Goal: Information Seeking & Learning: Learn about a topic

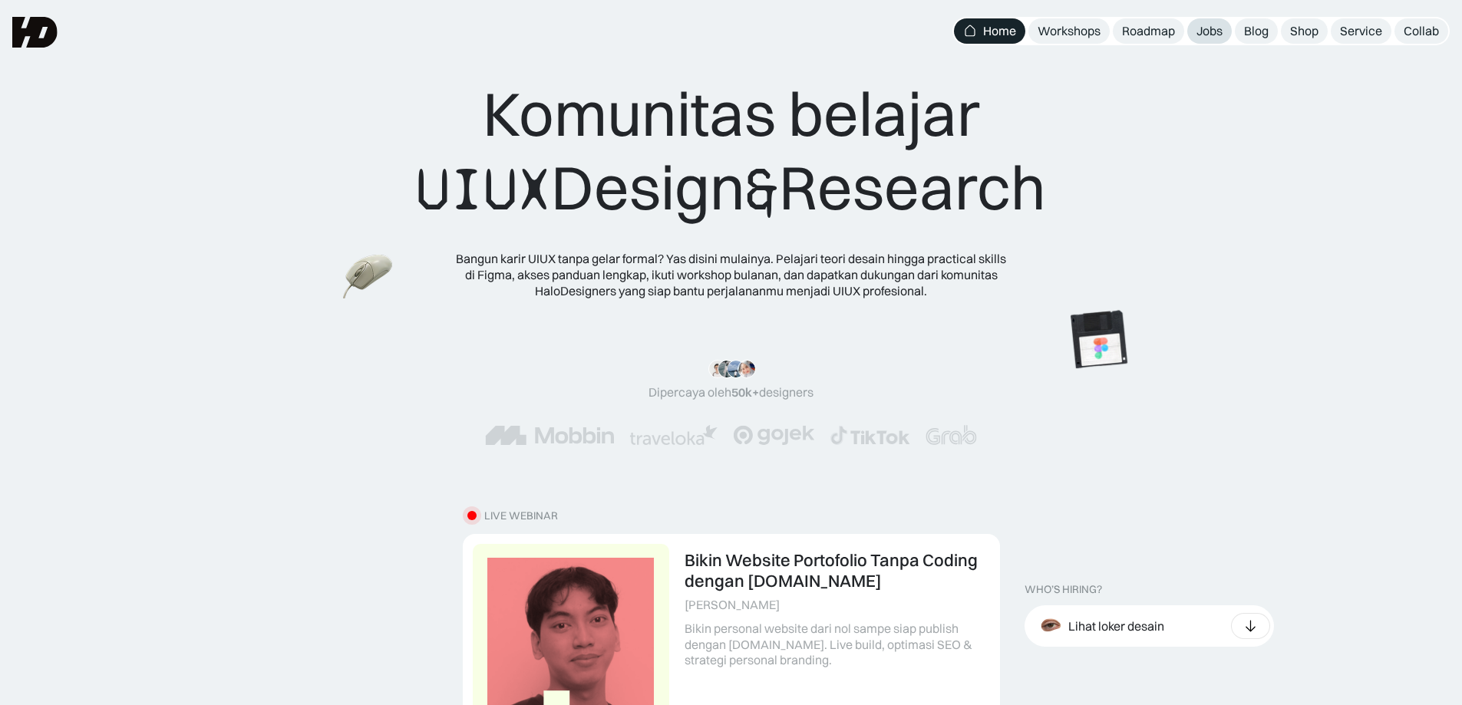
click at [1208, 28] on div "Jobs" at bounding box center [1209, 31] width 26 height 16
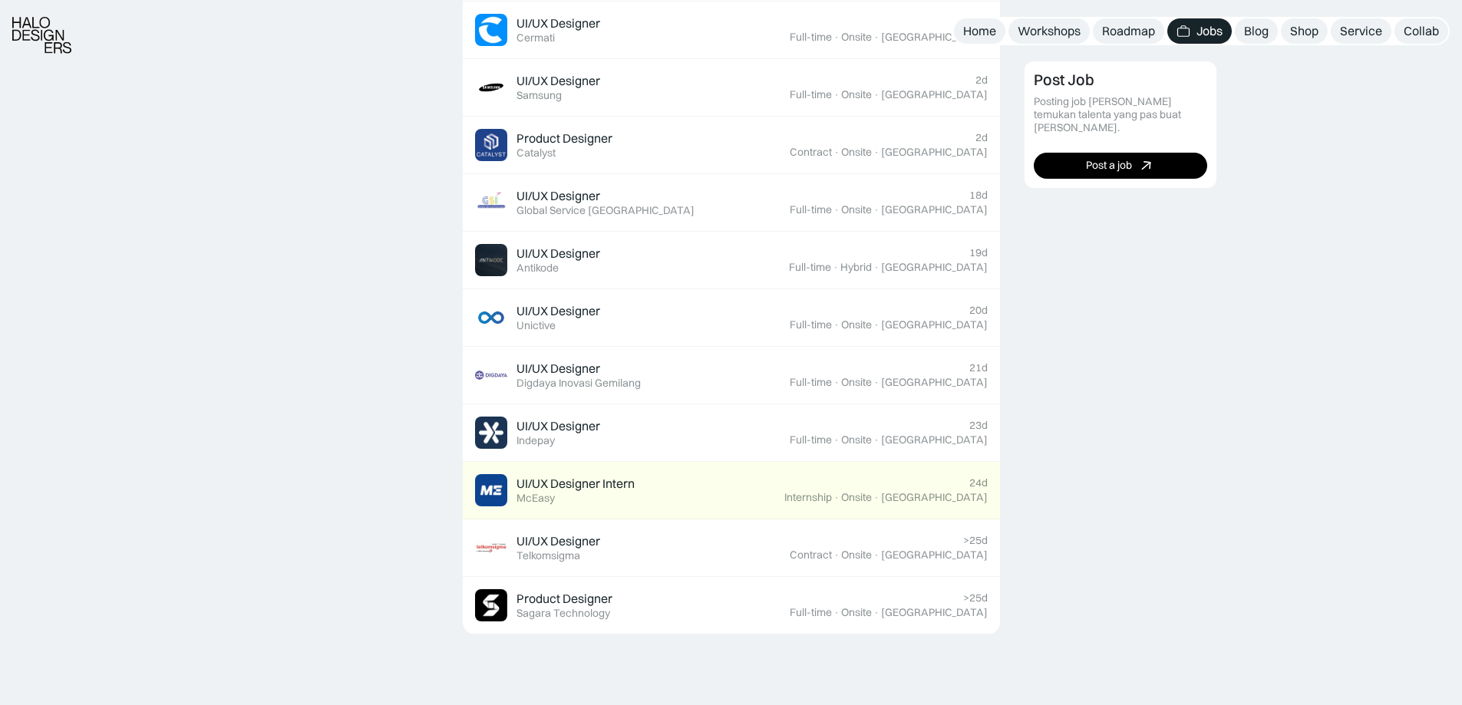
scroll to position [844, 0]
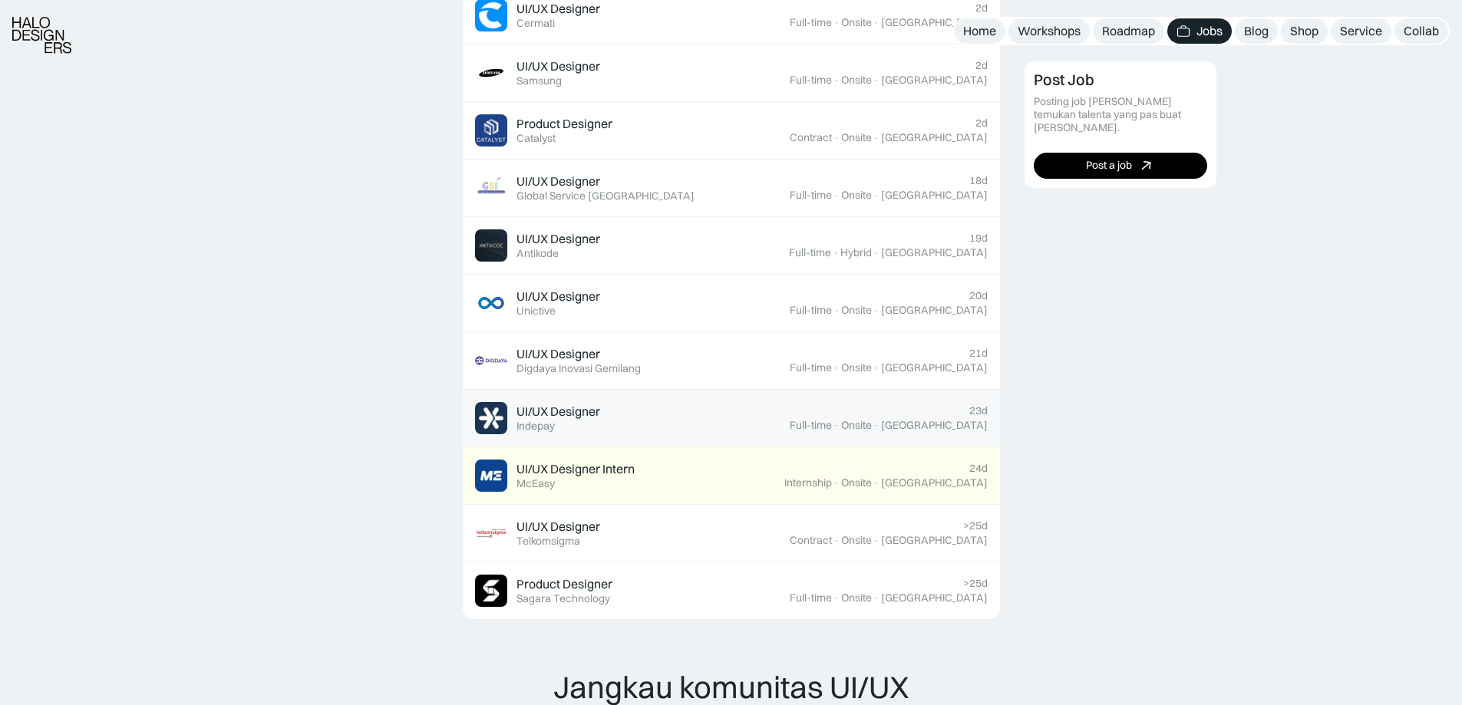
click at [938, 417] on div "23d Full-time · Onsite · Jakarta" at bounding box center [888, 418] width 198 height 28
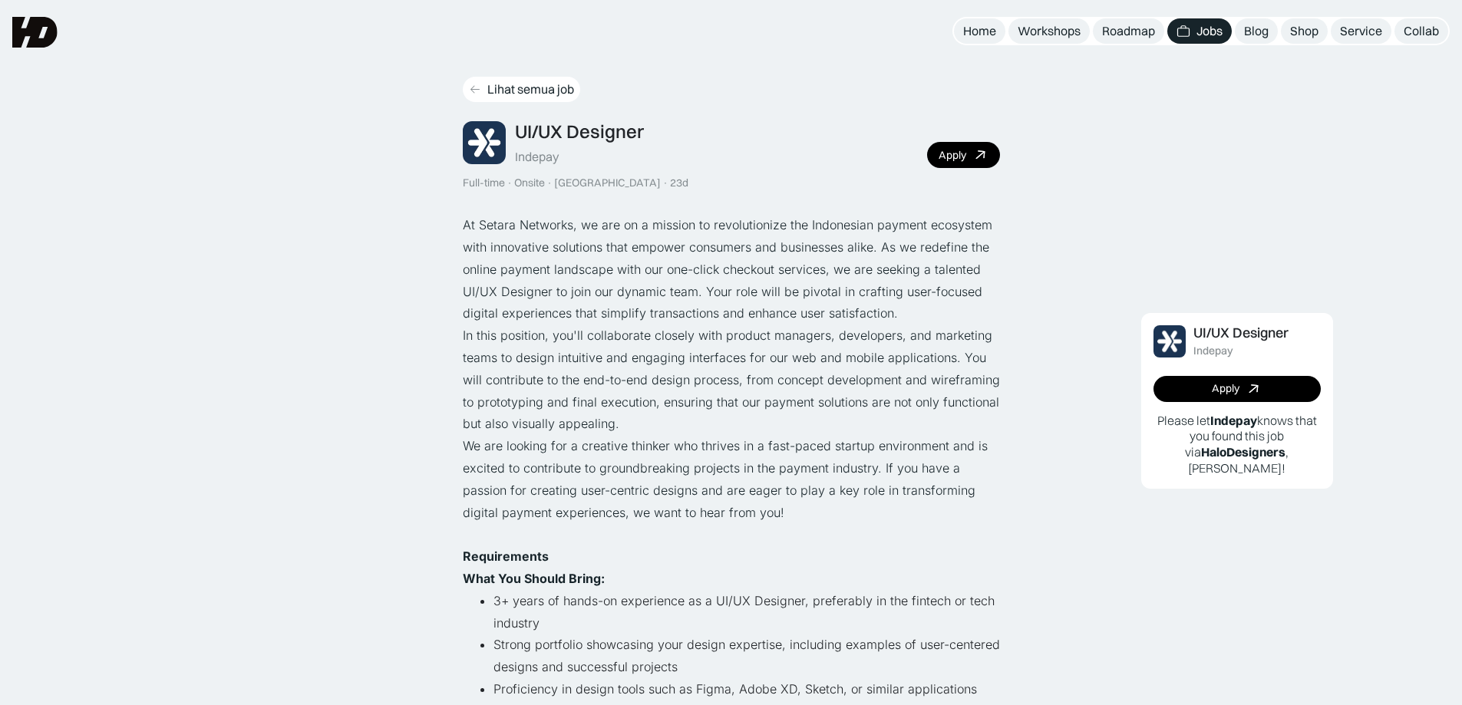
click at [472, 85] on icon at bounding box center [475, 89] width 12 height 13
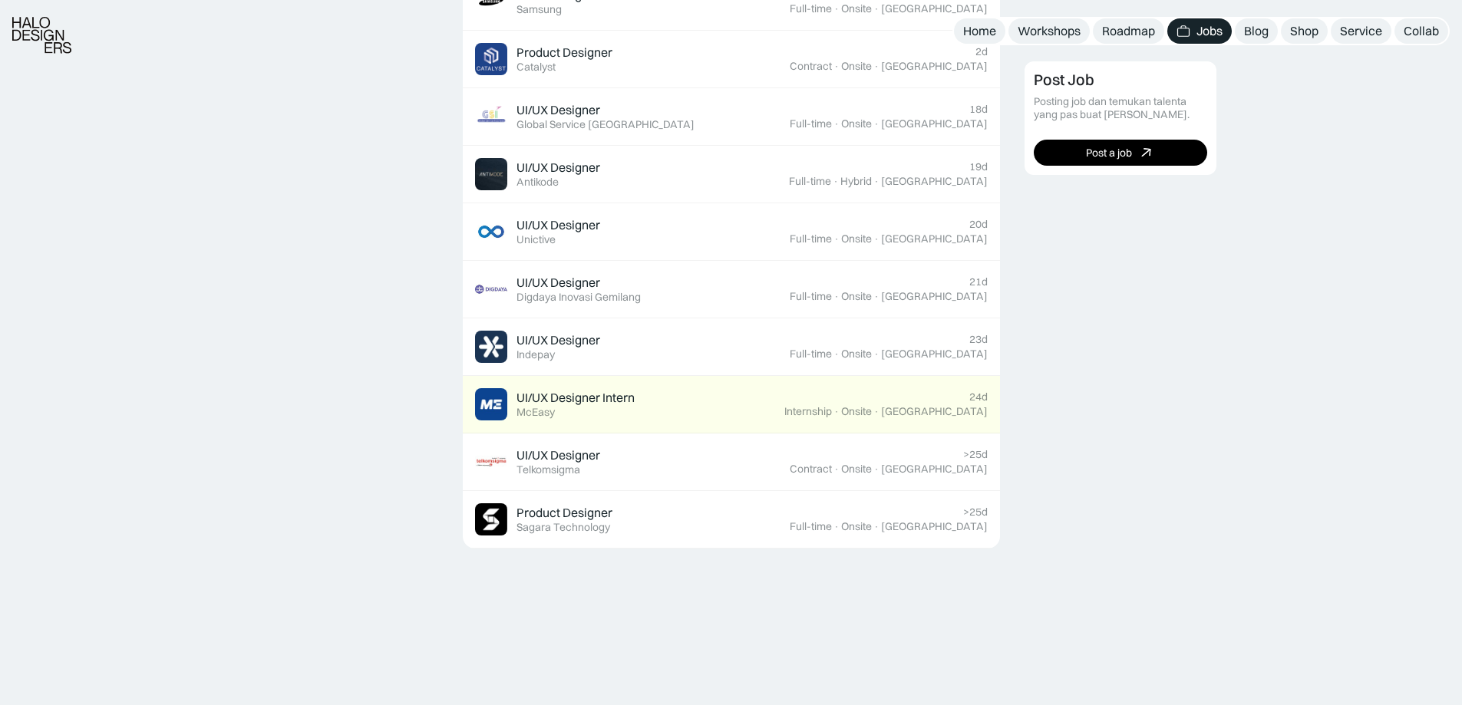
scroll to position [921, 0]
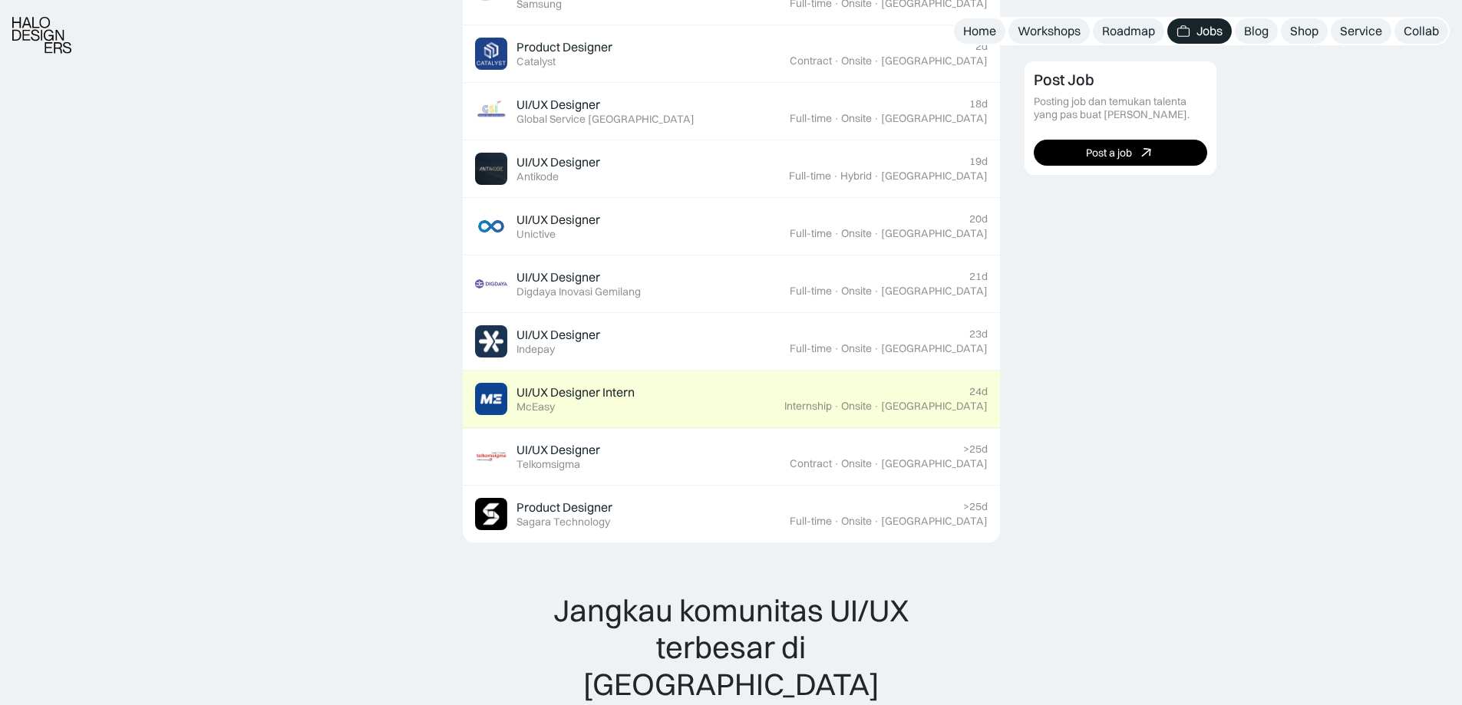
click at [918, 395] on div "24d Internship · Onsite · Jakarta" at bounding box center [885, 399] width 203 height 28
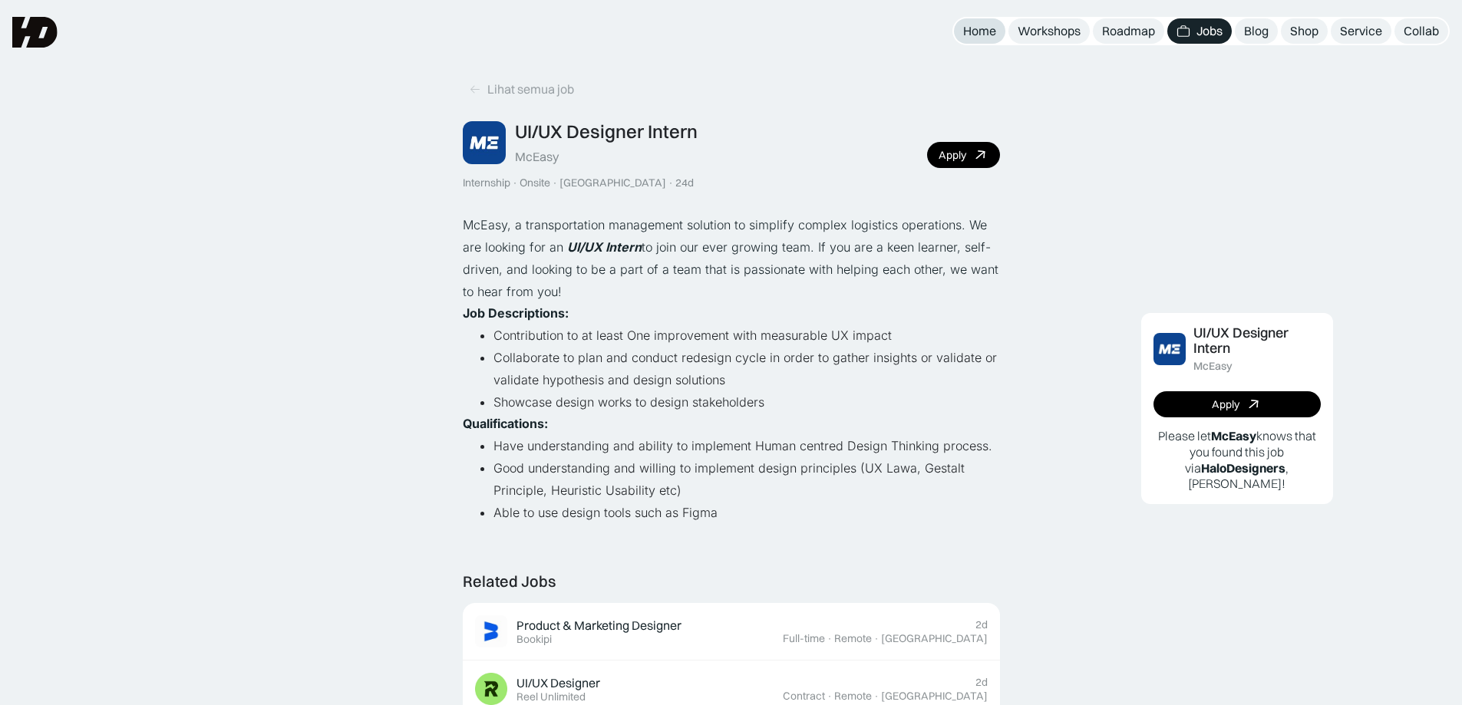
click at [990, 26] on div "Home" at bounding box center [979, 31] width 33 height 16
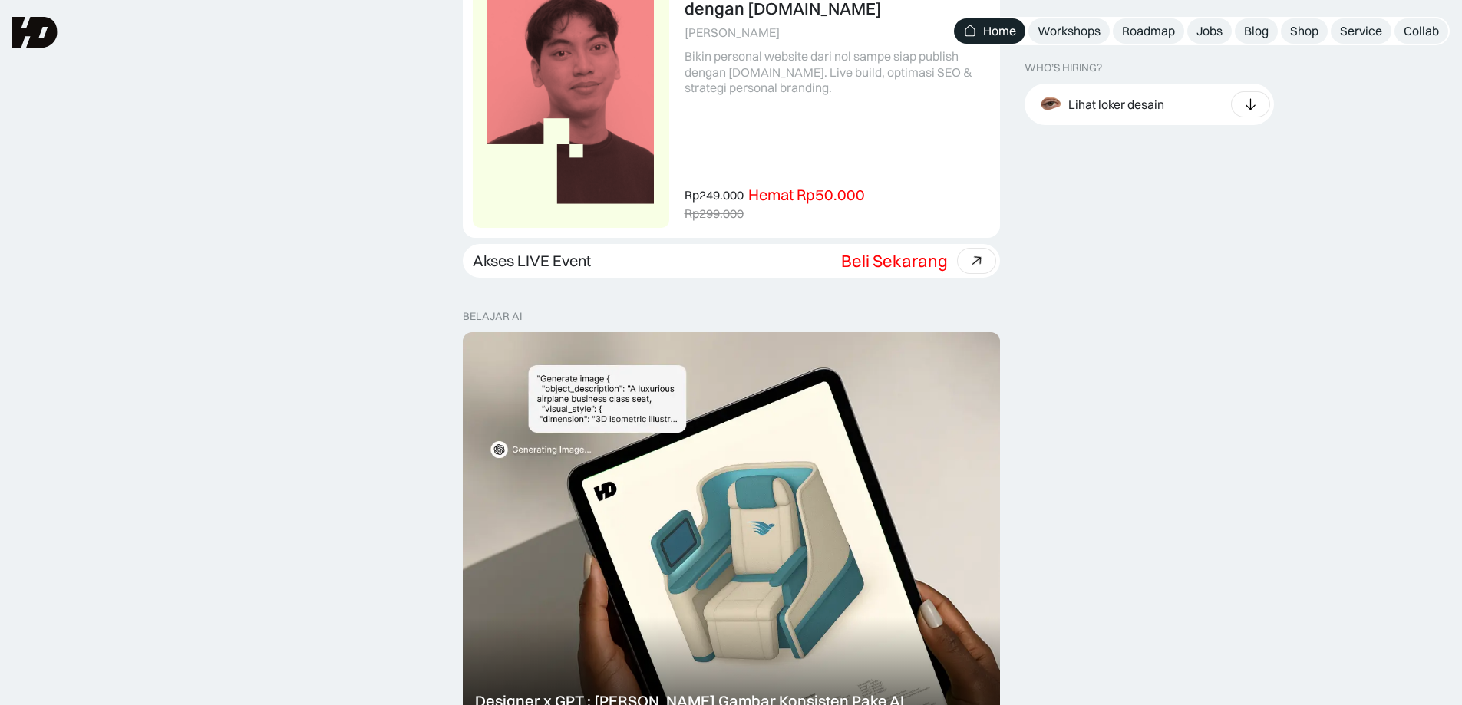
scroll to position [537, 0]
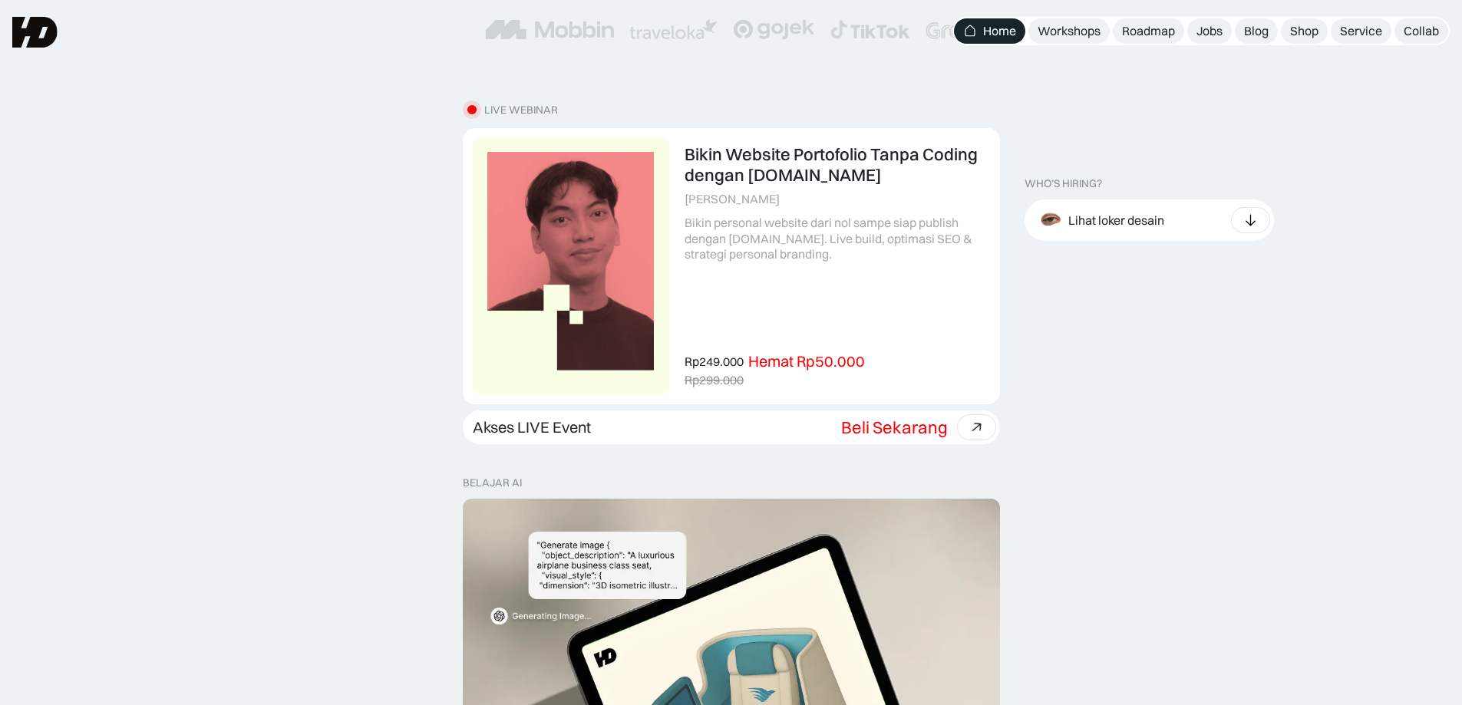
scroll to position [384, 0]
